Goal: Transaction & Acquisition: Book appointment/travel/reservation

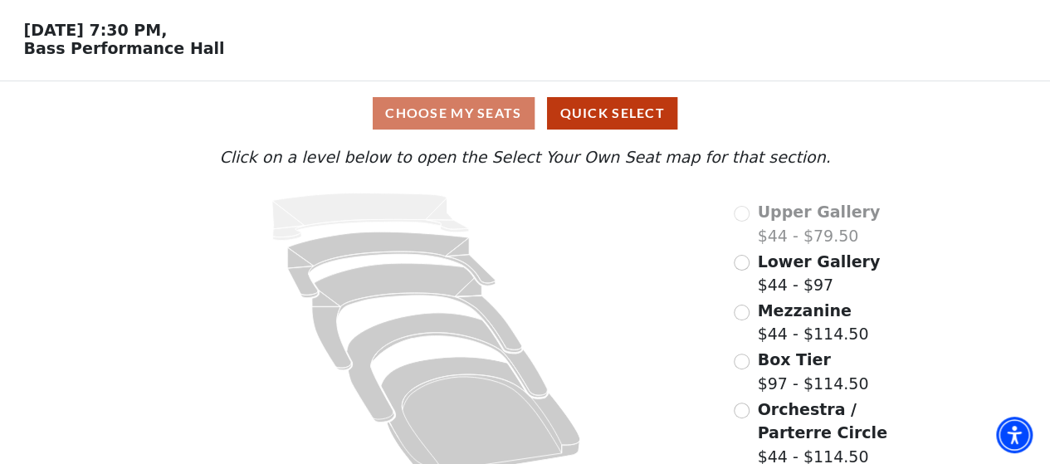
scroll to position [83, 0]
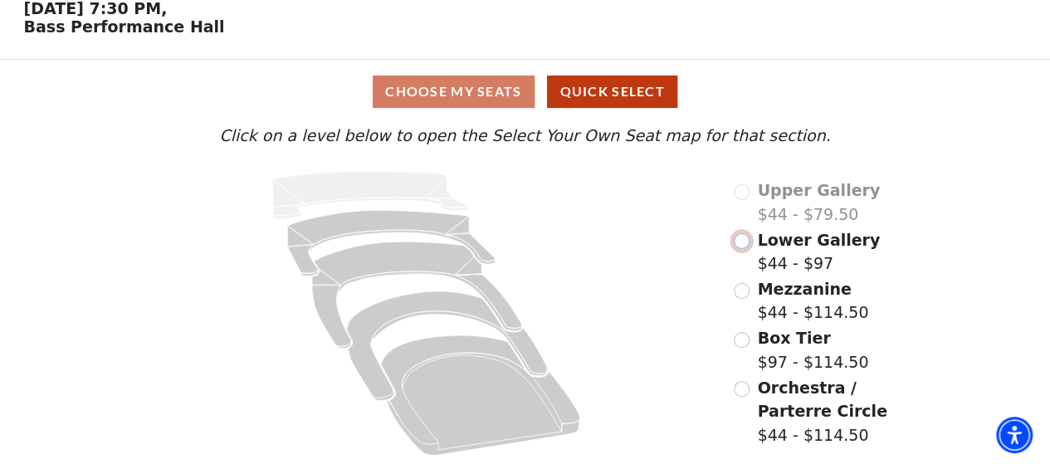
click at [742, 245] on input "Lower Gallery$44 - $97\a" at bounding box center [742, 241] width 16 height 16
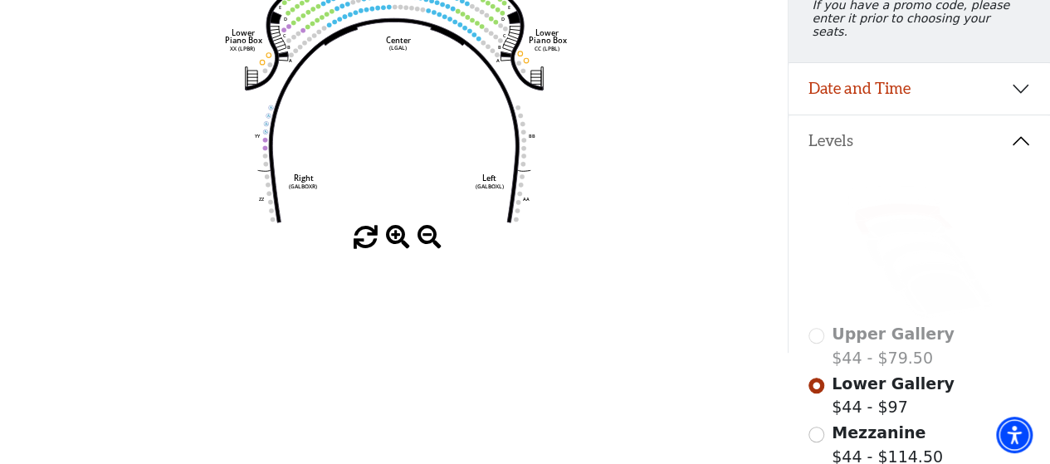
scroll to position [325, 0]
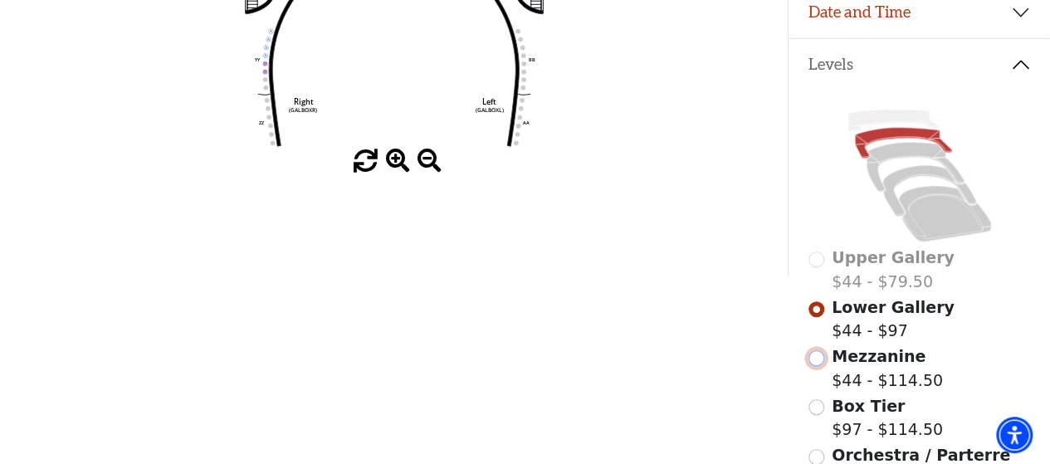
click at [811, 359] on input "Mezzanine$44 - $114.50\a" at bounding box center [817, 358] width 16 height 16
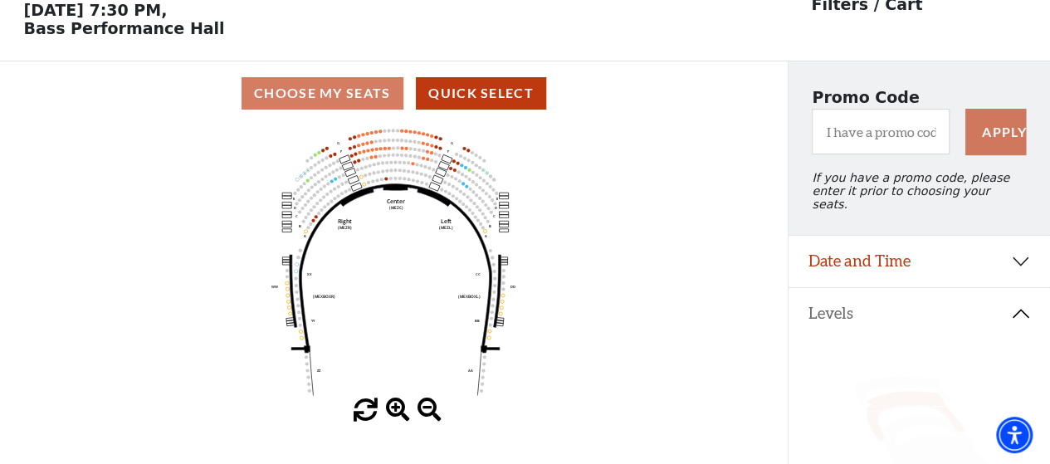
scroll to position [0, 0]
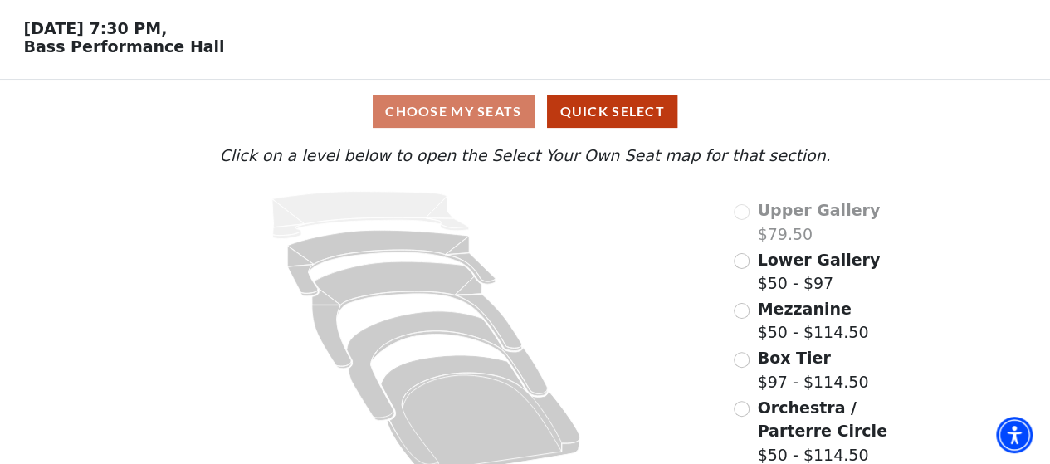
scroll to position [83, 0]
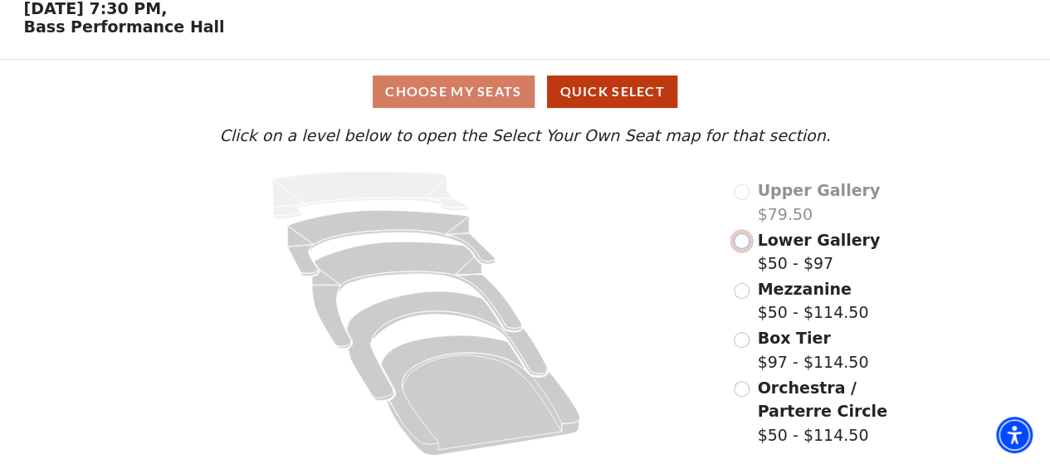
click at [742, 242] on input "Lower Gallery$50 - $97\a" at bounding box center [742, 241] width 16 height 16
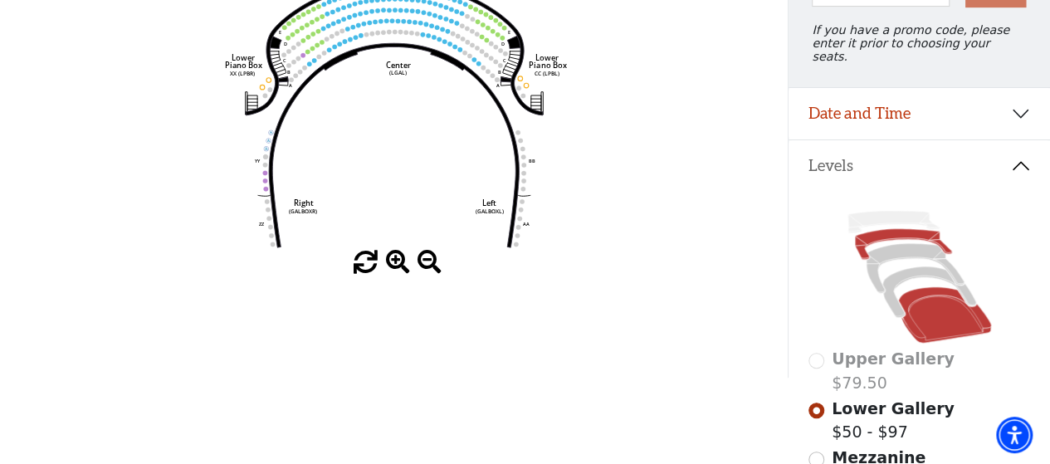
scroll to position [332, 0]
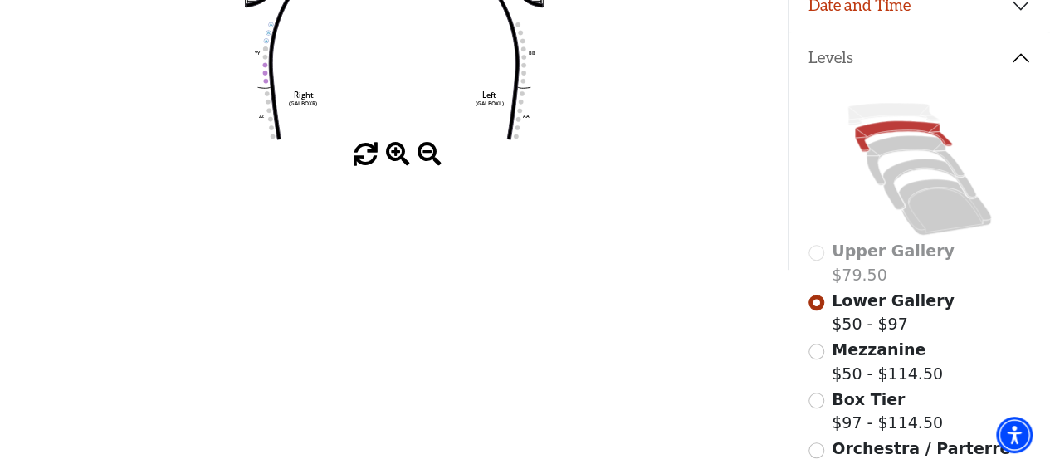
click at [884, 348] on span "Mezzanine" at bounding box center [879, 349] width 94 height 18
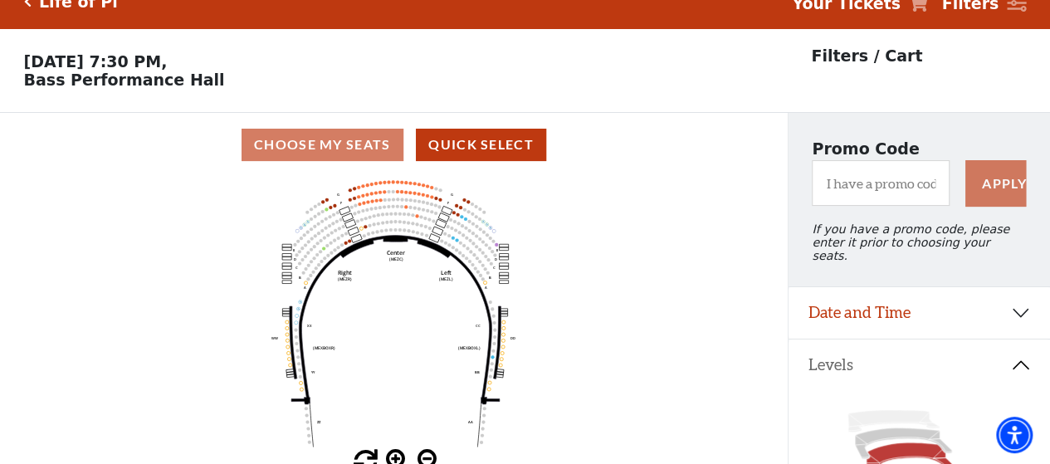
scroll to position [0, 0]
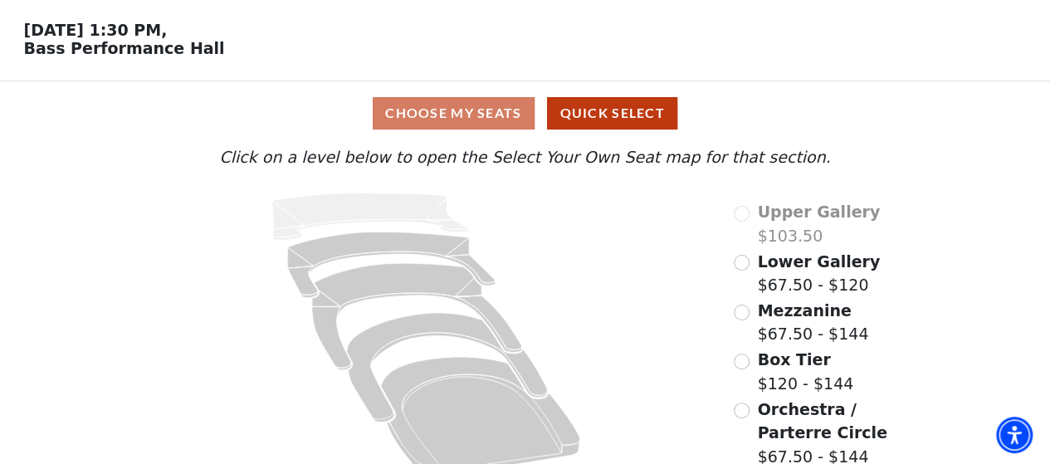
scroll to position [83, 0]
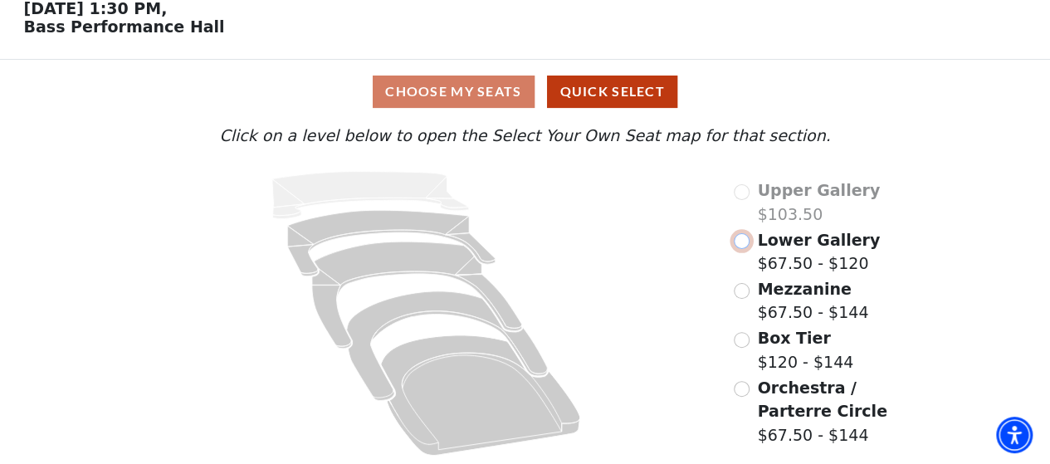
click at [745, 243] on input "Lower Gallery$67.50 - $120\a" at bounding box center [742, 241] width 16 height 16
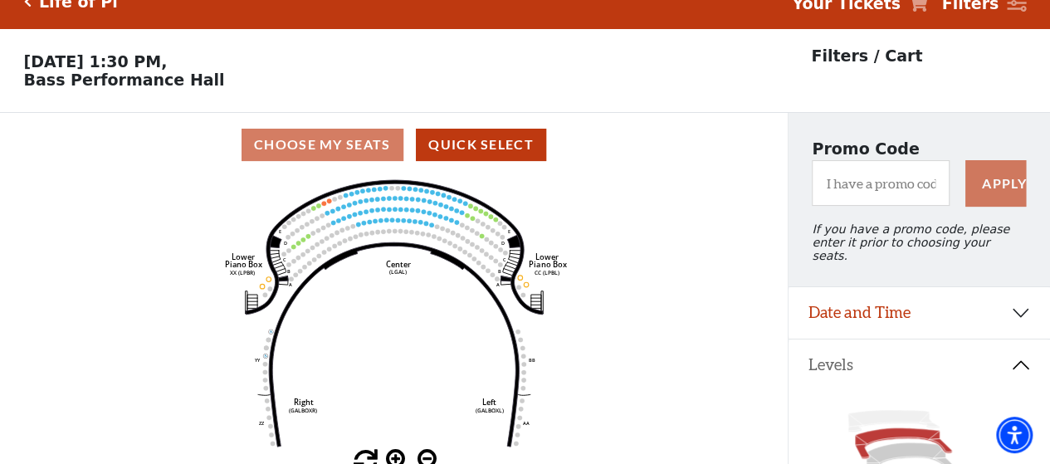
scroll to position [0, 0]
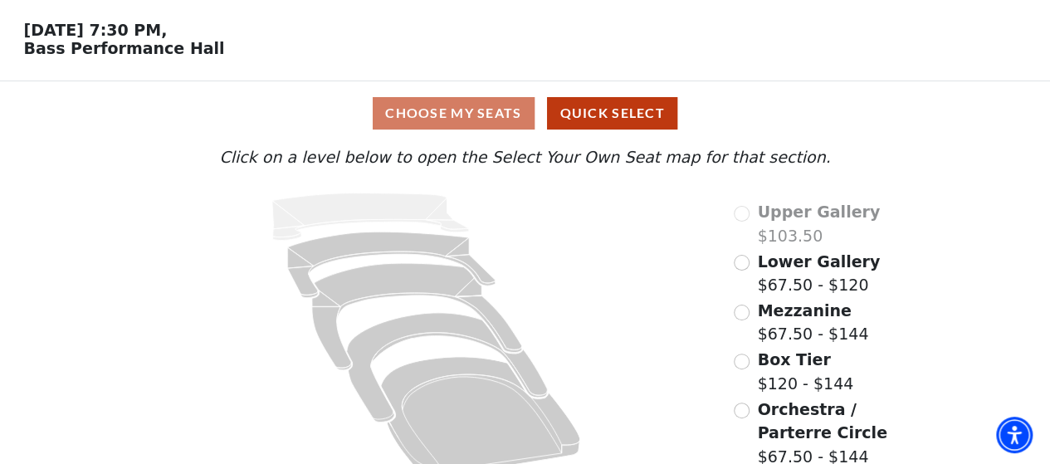
scroll to position [83, 0]
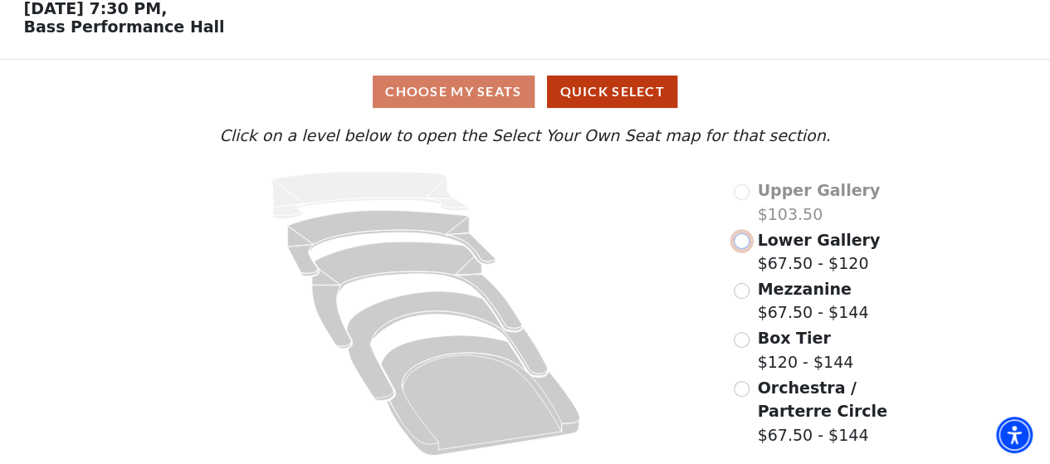
click at [741, 245] on input "Lower Gallery$67.50 - $120\a" at bounding box center [742, 241] width 16 height 16
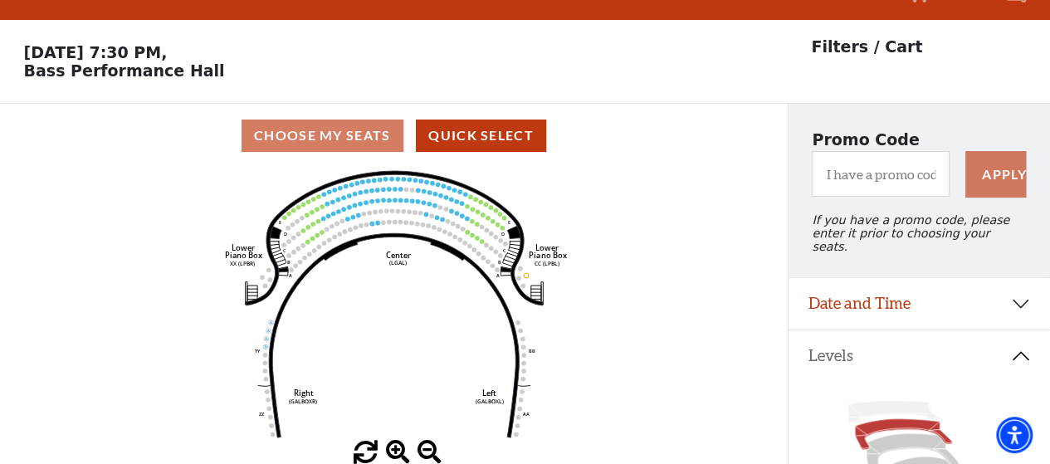
scroll to position [0, 0]
